Goal: Task Accomplishment & Management: Use online tool/utility

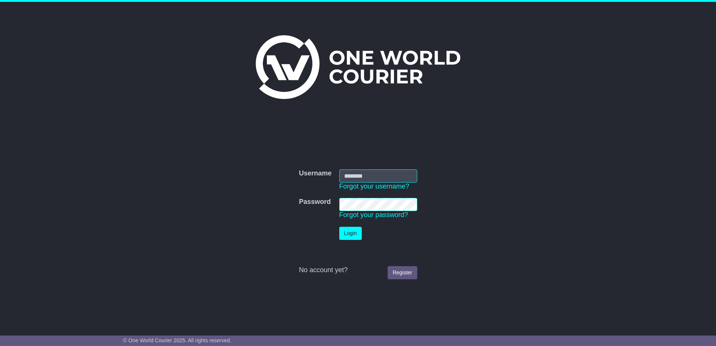
type input "**********"
click at [346, 232] on button "Login" at bounding box center [350, 233] width 22 height 13
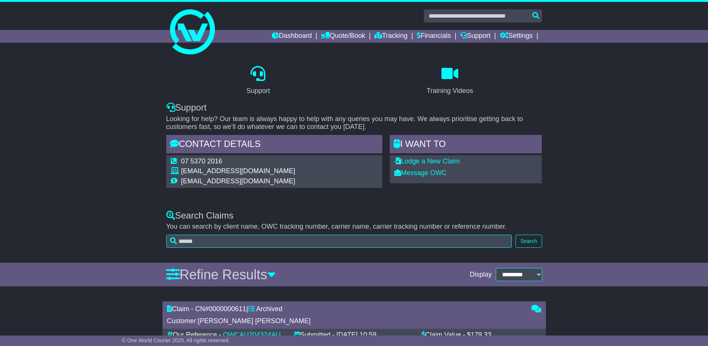
click at [185, 31] on div "Dashboard Quote/Book Domestic International Saved Quotes Drafts Domestic Quote …" at bounding box center [355, 36] width 384 height 13
click at [195, 31] on div "Dashboard Quote/Book Domestic International Saved Quotes Drafts Domestic Quote …" at bounding box center [355, 36] width 384 height 13
click at [200, 49] on img at bounding box center [192, 31] width 45 height 45
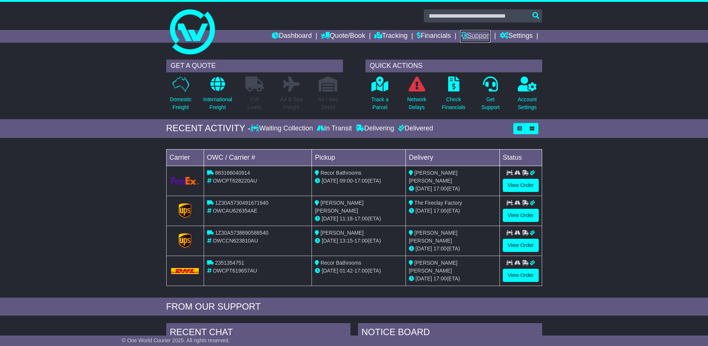
click at [472, 35] on link "Support" at bounding box center [475, 36] width 30 height 13
